Goal: Task Accomplishment & Management: Use online tool/utility

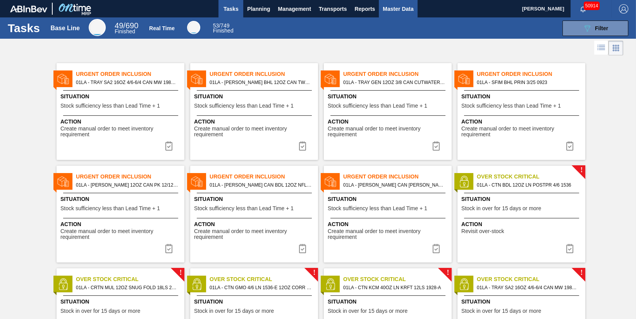
click at [407, 8] on span "Master Data" at bounding box center [397, 8] width 31 height 9
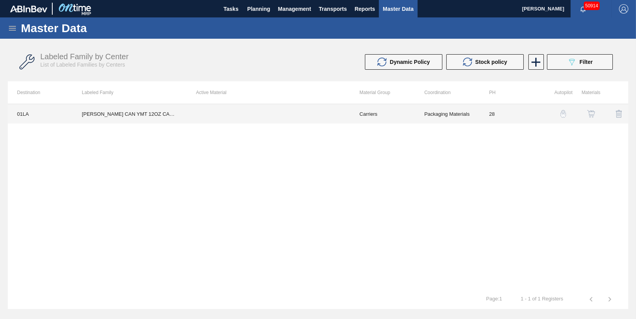
click at [134, 118] on td "[PERSON_NAME] CAN YMT 12OZ CAN PK 4/12 CAN 0123 B" at bounding box center [129, 113] width 114 height 19
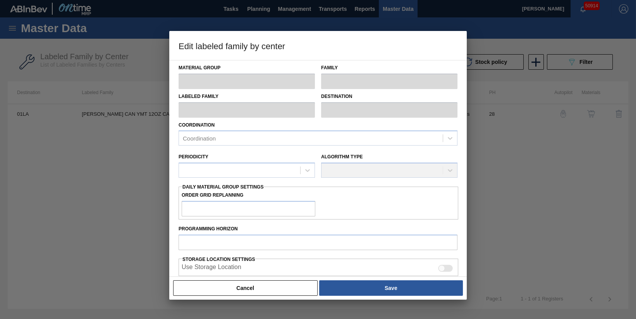
type input "Carriers"
type input "Can Carriers"
type input "[PERSON_NAME] CAN YMT 12OZ CAN PK 4/12 CAN 0123 B"
type input "01LA - Los Angeles Brewery"
type input "28"
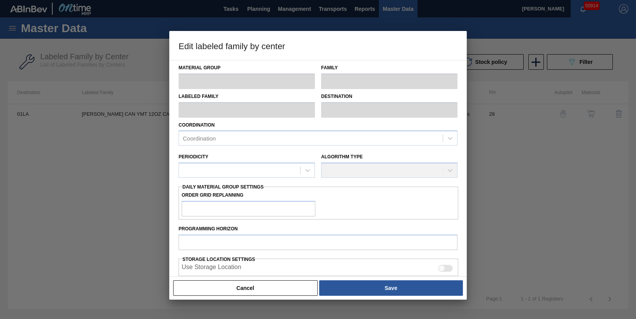
type input "0"
type input "600,000"
type input "15"
type input "90,000"
checkbox input "true"
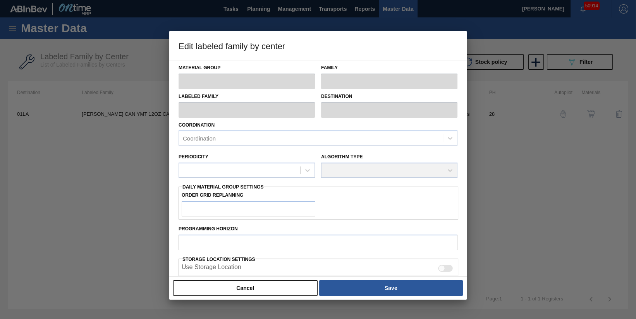
checkbox input "true"
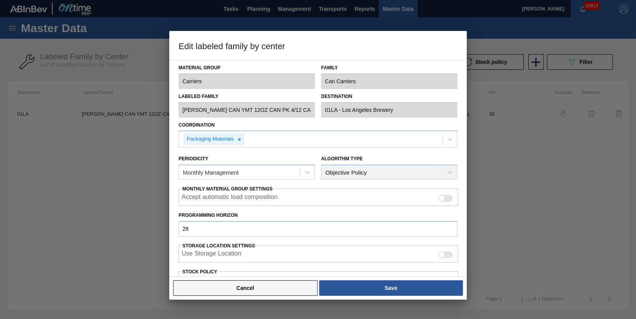
click at [288, 288] on button "Cancel" at bounding box center [245, 287] width 144 height 15
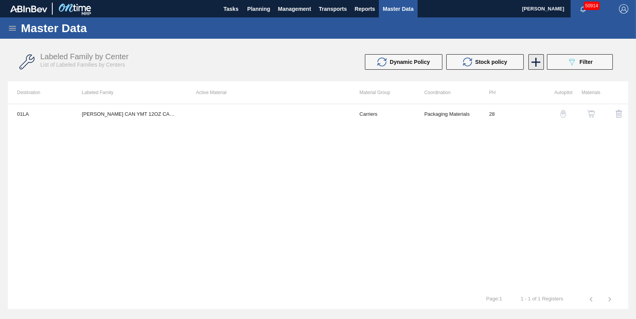
click at [533, 65] on icon at bounding box center [535, 62] width 15 height 15
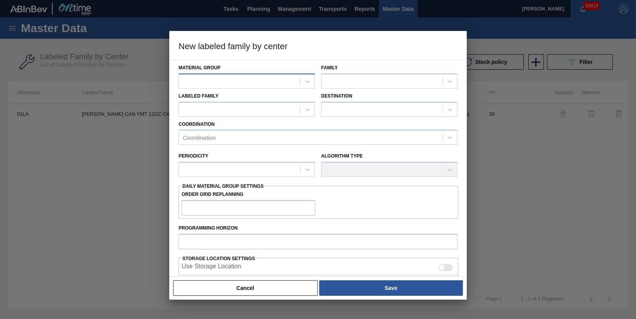
click at [289, 82] on div at bounding box center [239, 80] width 121 height 11
click at [533, 119] on div at bounding box center [318, 159] width 636 height 319
click at [293, 289] on button "Cancel" at bounding box center [245, 287] width 144 height 15
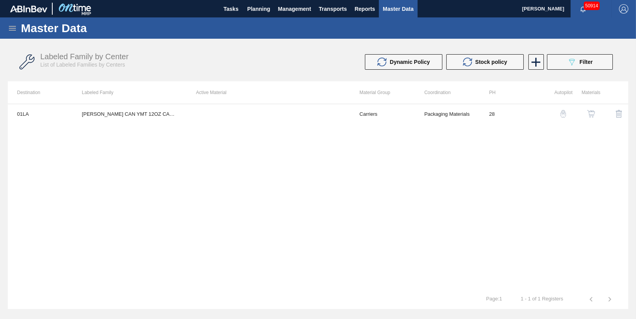
click at [15, 27] on icon at bounding box center [12, 28] width 9 height 9
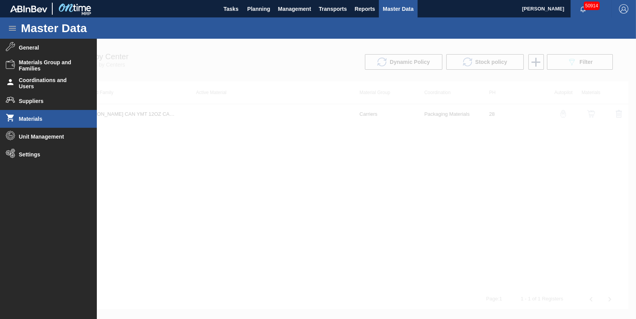
click at [40, 118] on span "Materials" at bounding box center [51, 119] width 64 height 6
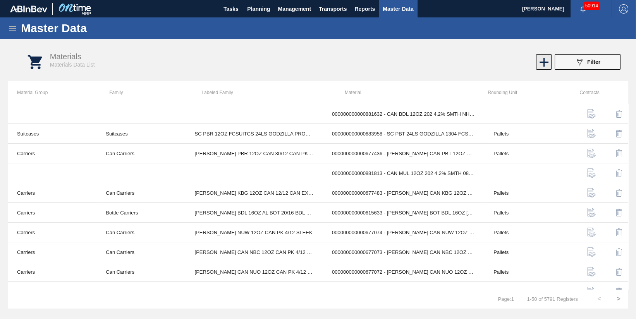
click at [547, 62] on icon at bounding box center [543, 62] width 9 height 9
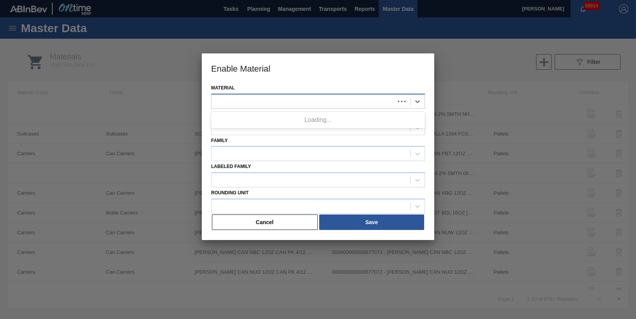
click at [392, 106] on div at bounding box center [302, 101] width 183 height 11
type input "676639"
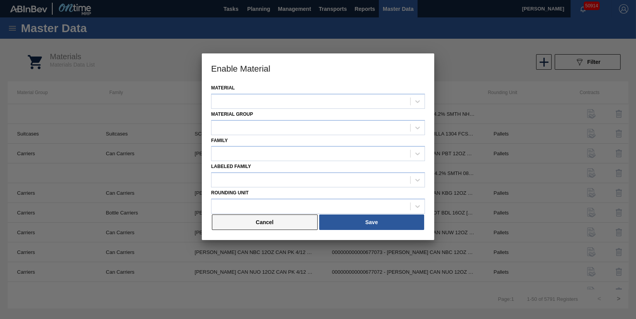
click at [283, 223] on button "Cancel" at bounding box center [265, 221] width 106 height 15
